Goal: Transaction & Acquisition: Download file/media

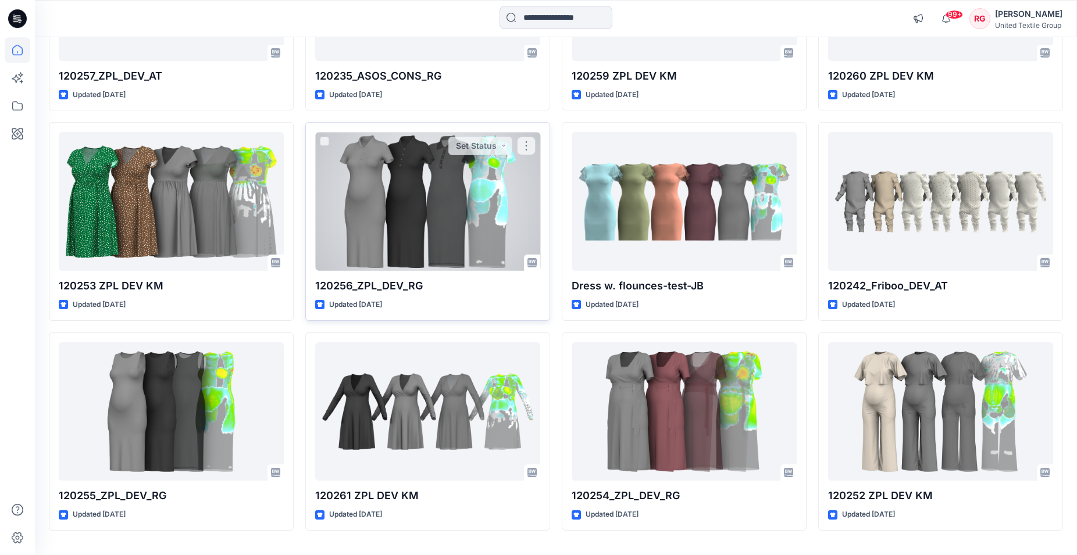
scroll to position [11627, 0]
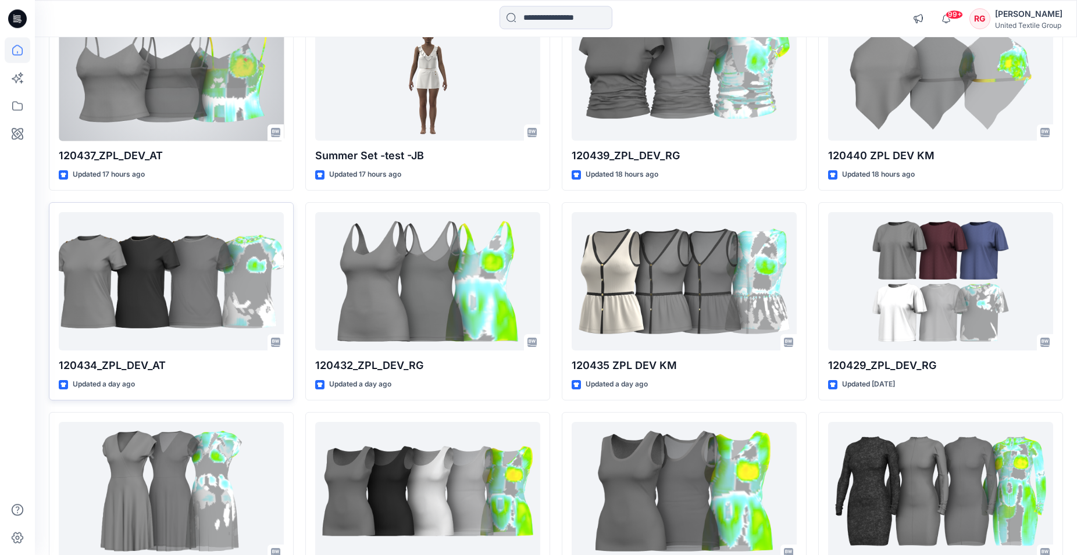
scroll to position [178, 0]
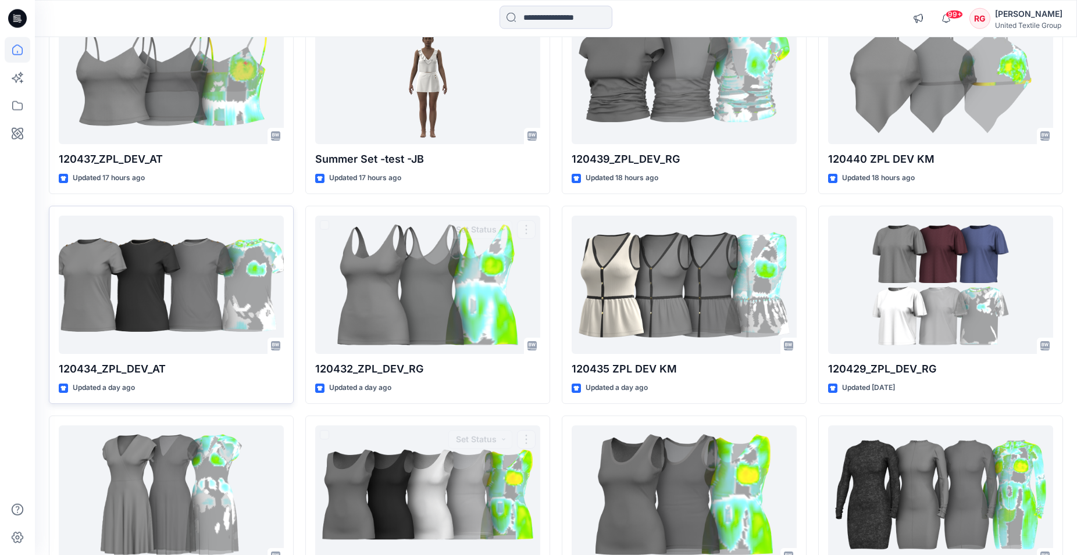
scroll to position [178, 0]
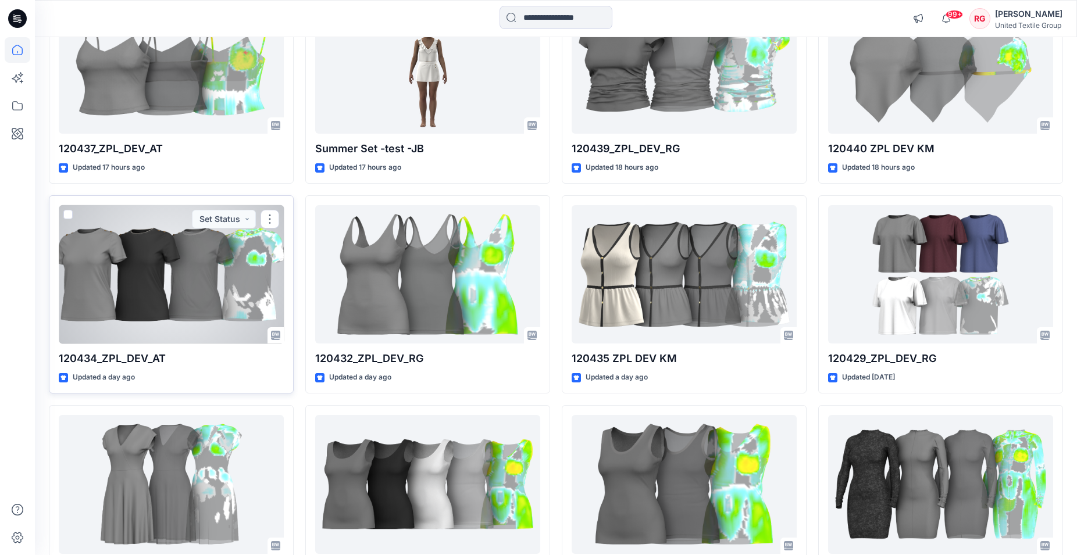
click at [142, 283] on div at bounding box center [171, 274] width 225 height 139
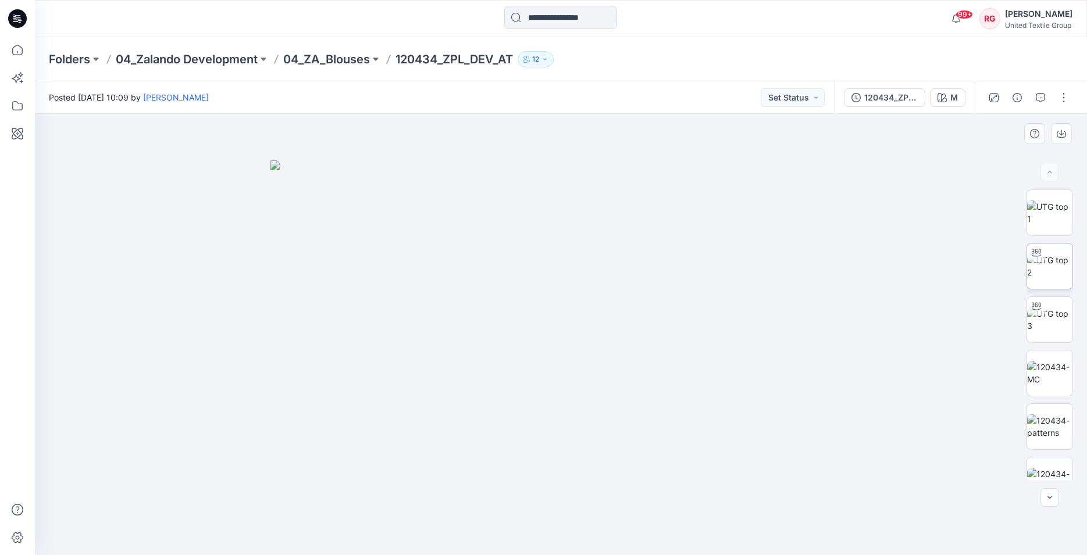
click at [1046, 273] on img at bounding box center [1049, 266] width 45 height 24
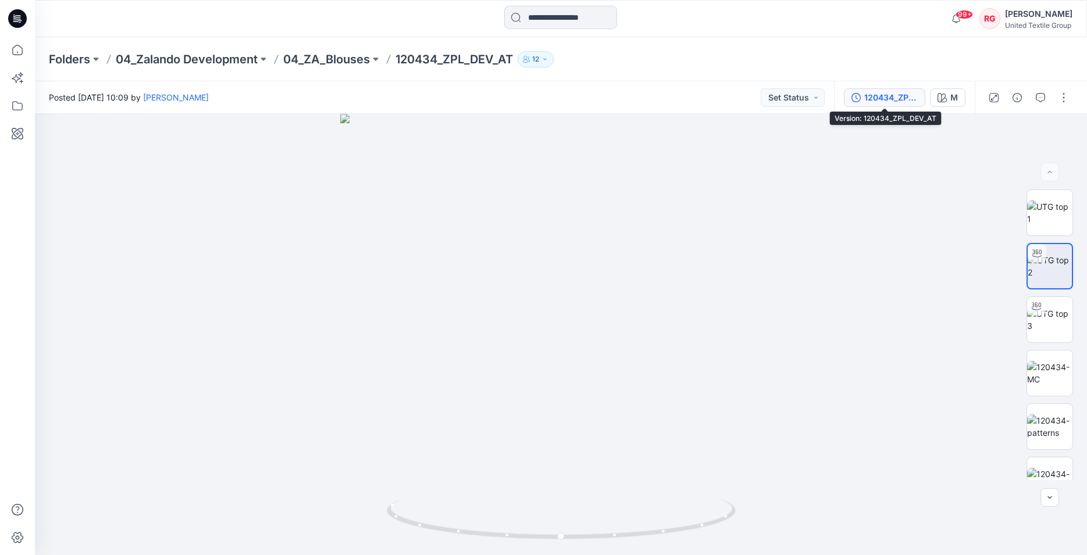
click at [887, 98] on div "120434_ZPL_DEV_AT" at bounding box center [891, 97] width 54 height 13
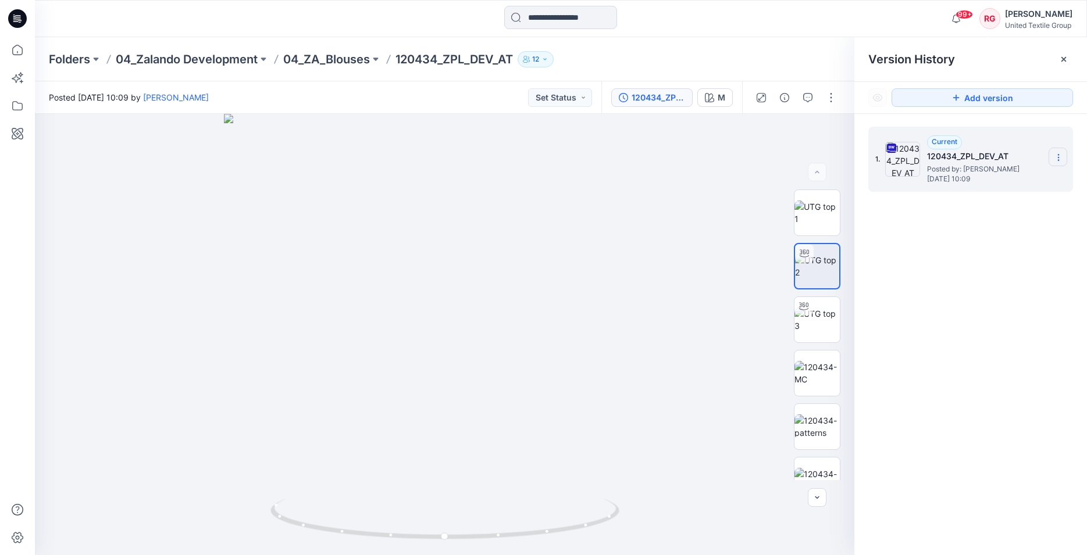
click at [1058, 159] on icon at bounding box center [1058, 157] width 9 height 9
click at [1031, 178] on span "Download Source BW File" at bounding box center [999, 180] width 97 height 14
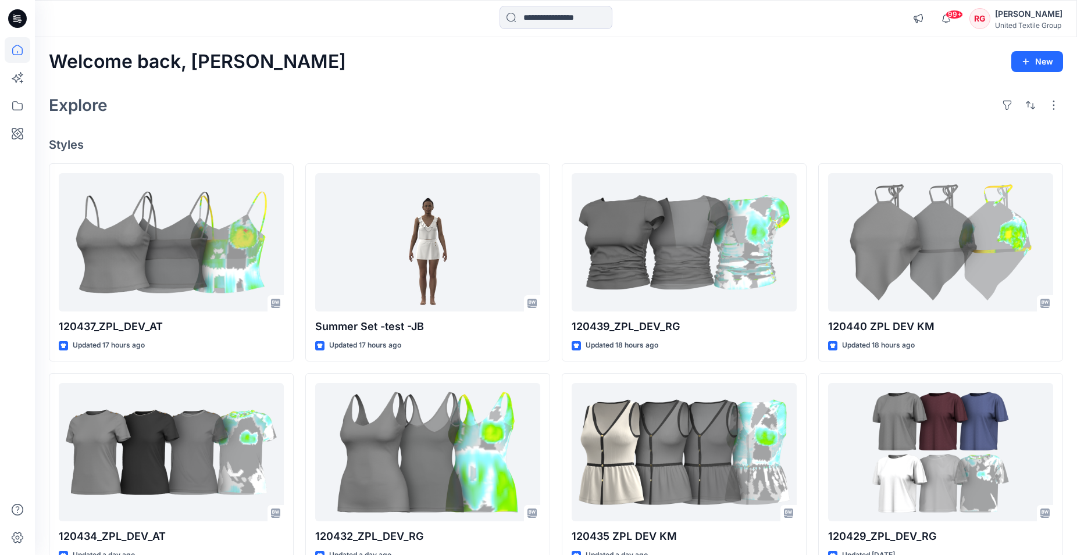
click at [525, 16] on input at bounding box center [556, 17] width 113 height 23
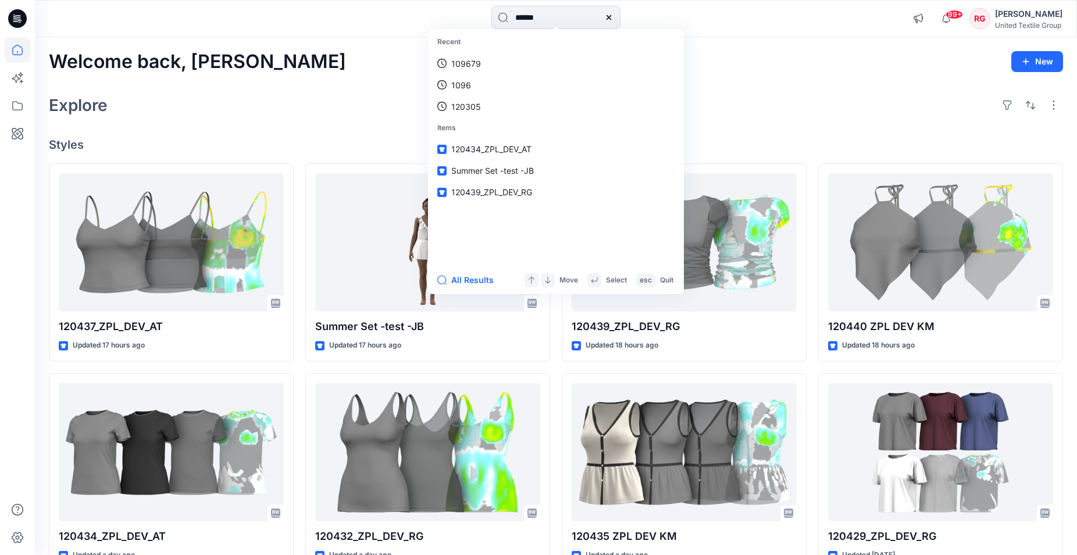
type input "******"
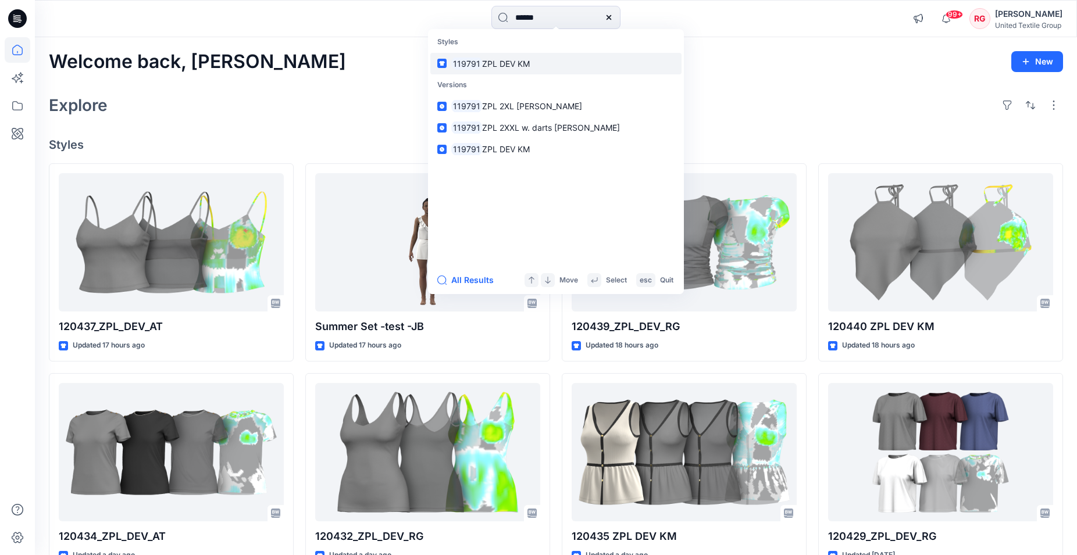
click at [523, 62] on span "ZPL DEV KM" at bounding box center [506, 64] width 48 height 10
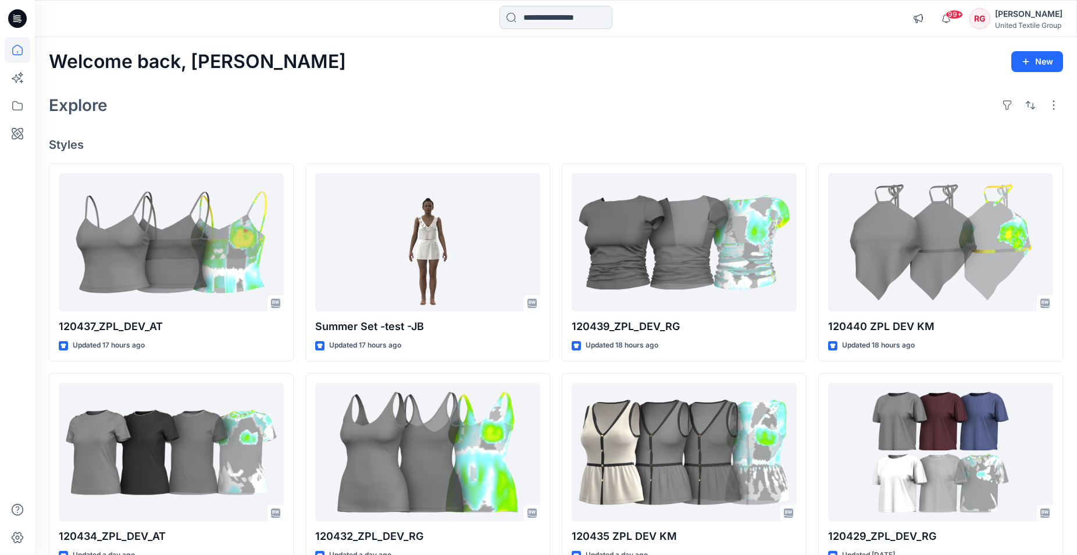
click at [525, 13] on input at bounding box center [556, 17] width 113 height 23
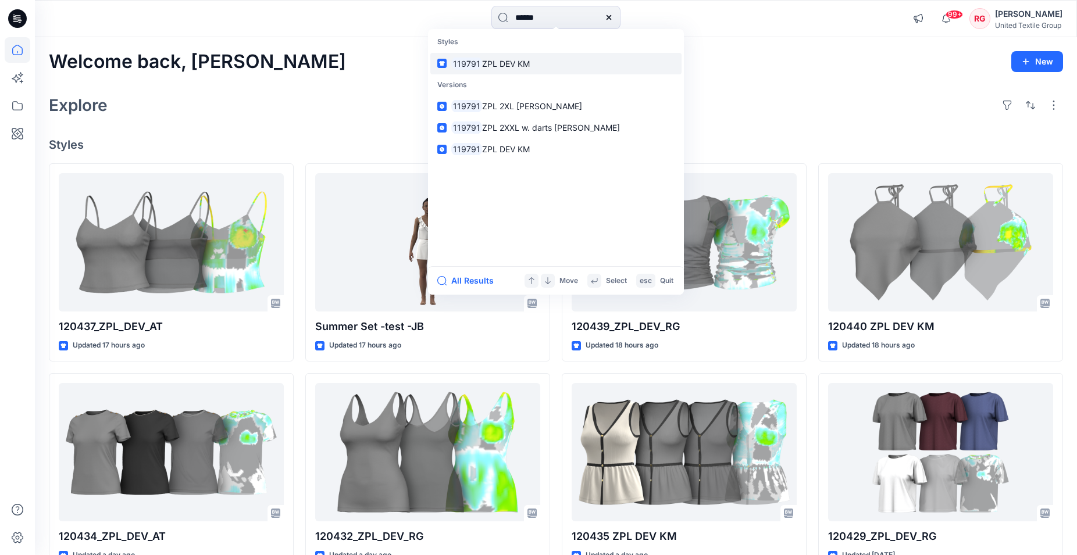
type input "******"
click at [521, 59] on span "ZPL DEV KM" at bounding box center [506, 64] width 48 height 10
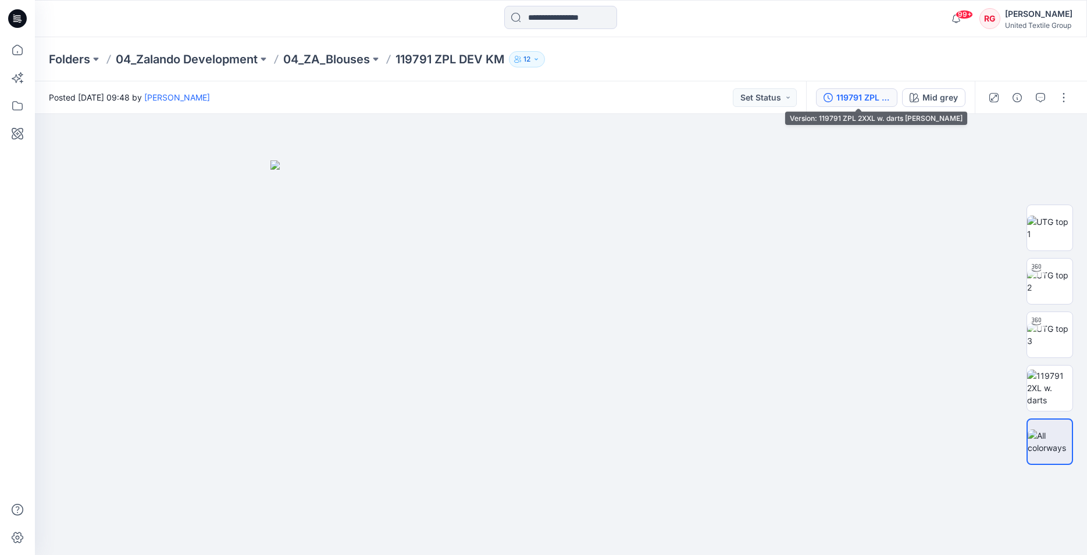
click at [877, 102] on div "119791 ZPL 2XXL w. darts [PERSON_NAME]" at bounding box center [863, 97] width 54 height 13
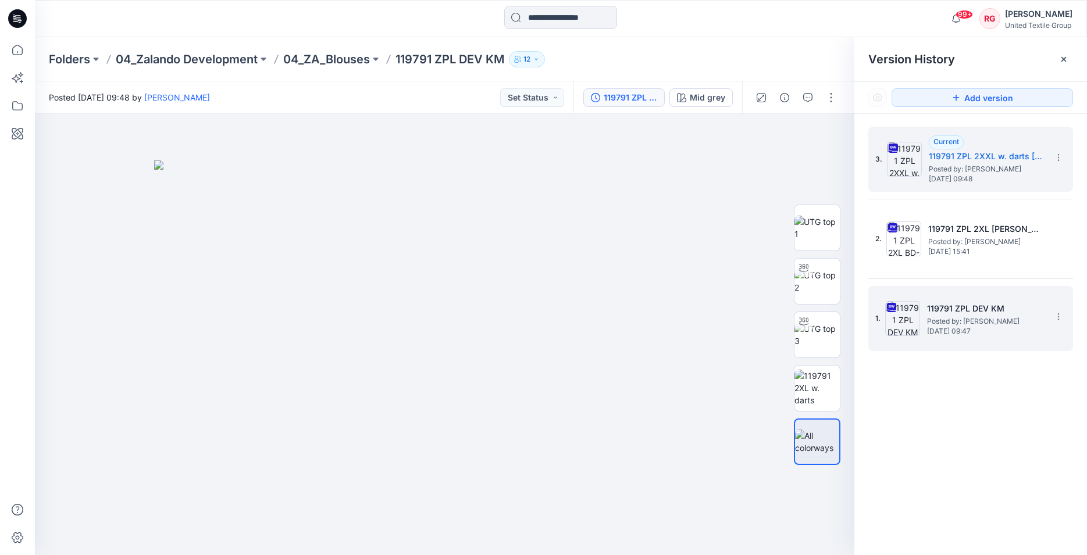
click at [1018, 325] on span "Posted by: [PERSON_NAME]" at bounding box center [985, 322] width 116 height 12
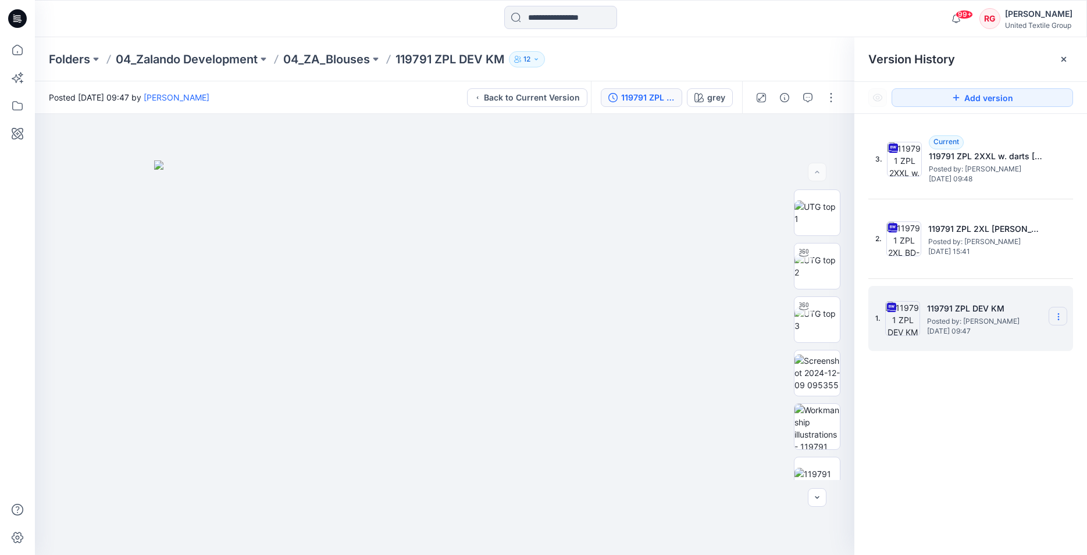
click at [1062, 318] on icon at bounding box center [1058, 316] width 9 height 9
click at [1009, 338] on span "Download Source BW File" at bounding box center [999, 340] width 97 height 14
click at [700, 155] on div at bounding box center [444, 334] width 819 height 441
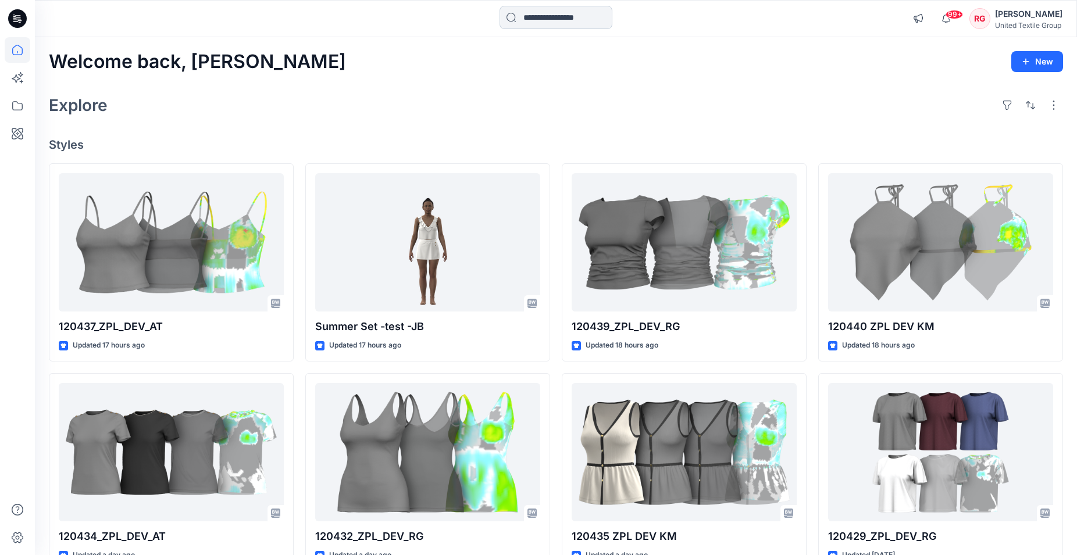
click at [532, 18] on input at bounding box center [556, 17] width 113 height 23
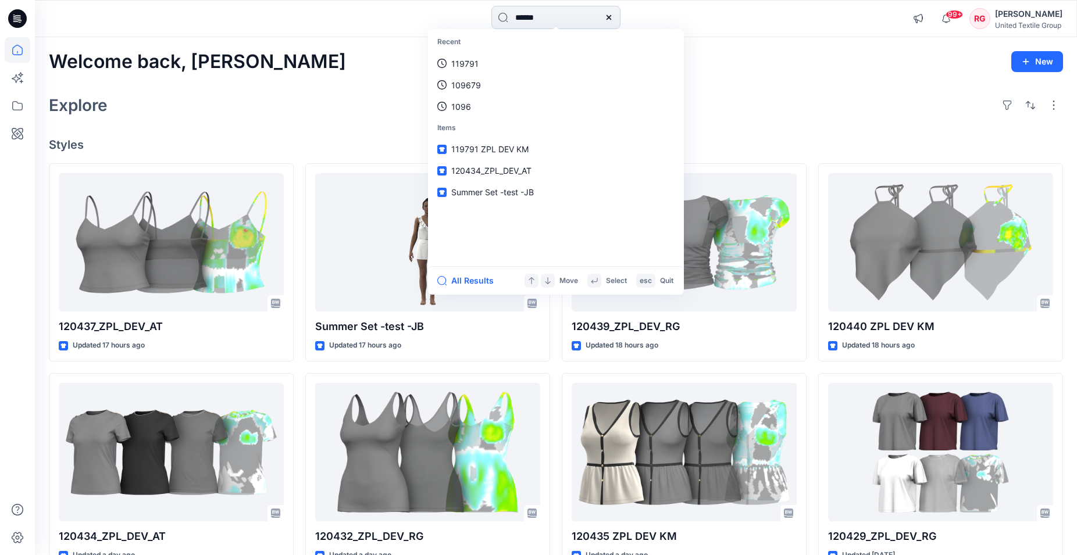
type input "******"
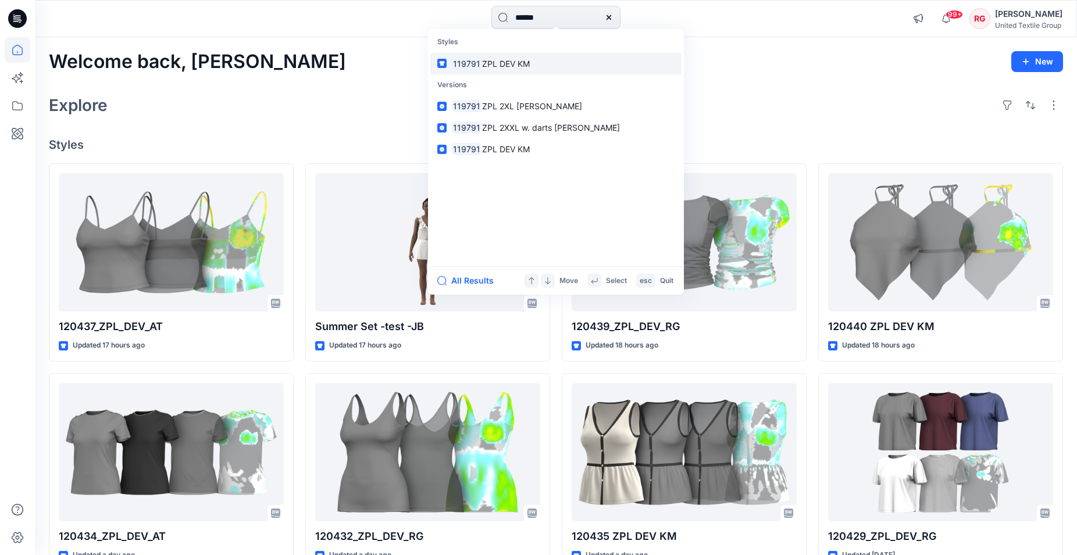
click at [505, 66] on span "ZPL DEV KM" at bounding box center [506, 64] width 48 height 10
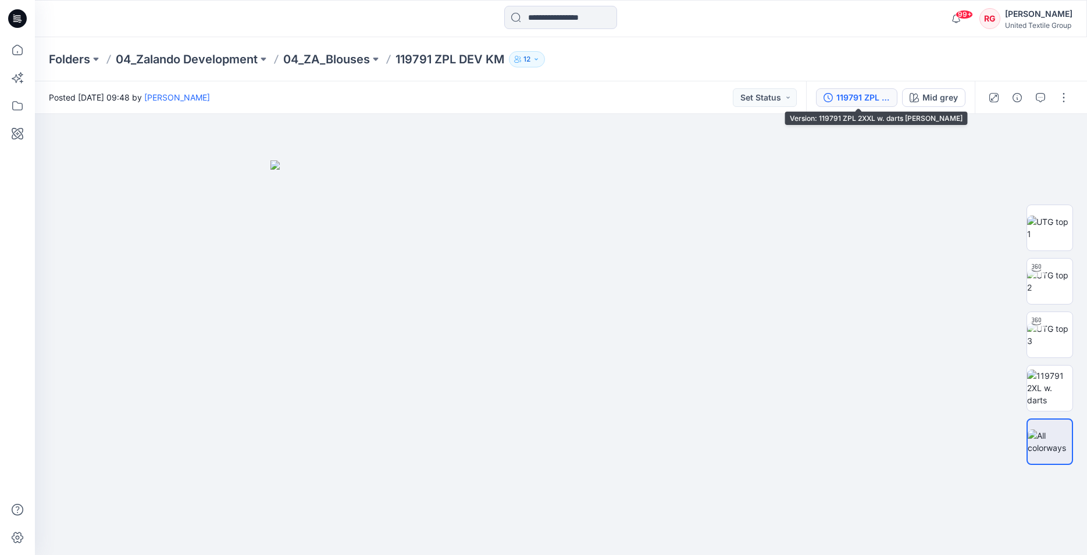
click at [890, 98] on div "119791 ZPL 2XXL w. darts [PERSON_NAME]" at bounding box center [863, 97] width 54 height 13
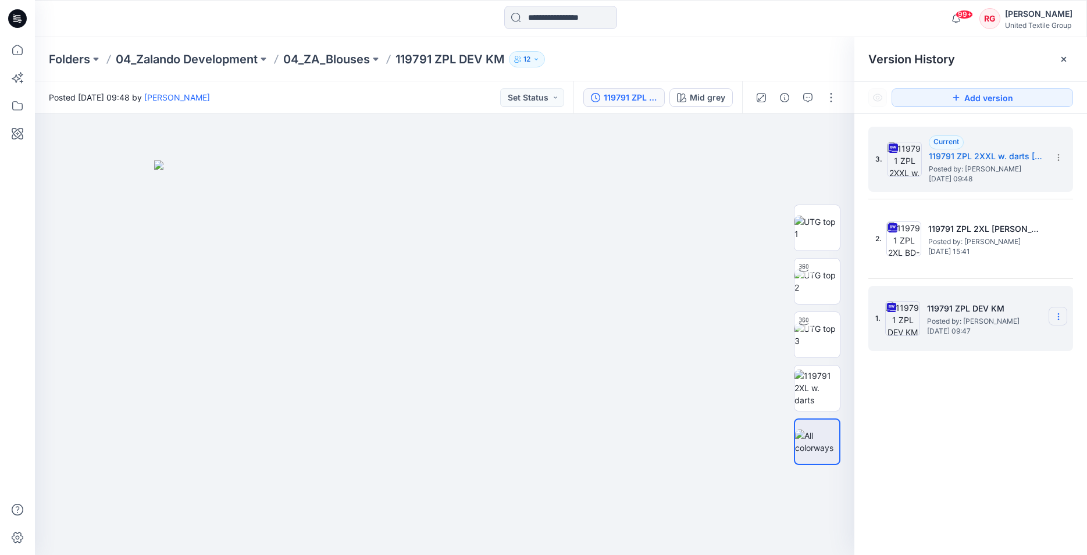
click at [1056, 315] on icon at bounding box center [1058, 316] width 9 height 9
click at [1006, 336] on span "Download Source BW File" at bounding box center [999, 340] width 97 height 14
click at [765, 243] on div at bounding box center [444, 334] width 819 height 441
